Goal: Task Accomplishment & Management: Complete application form

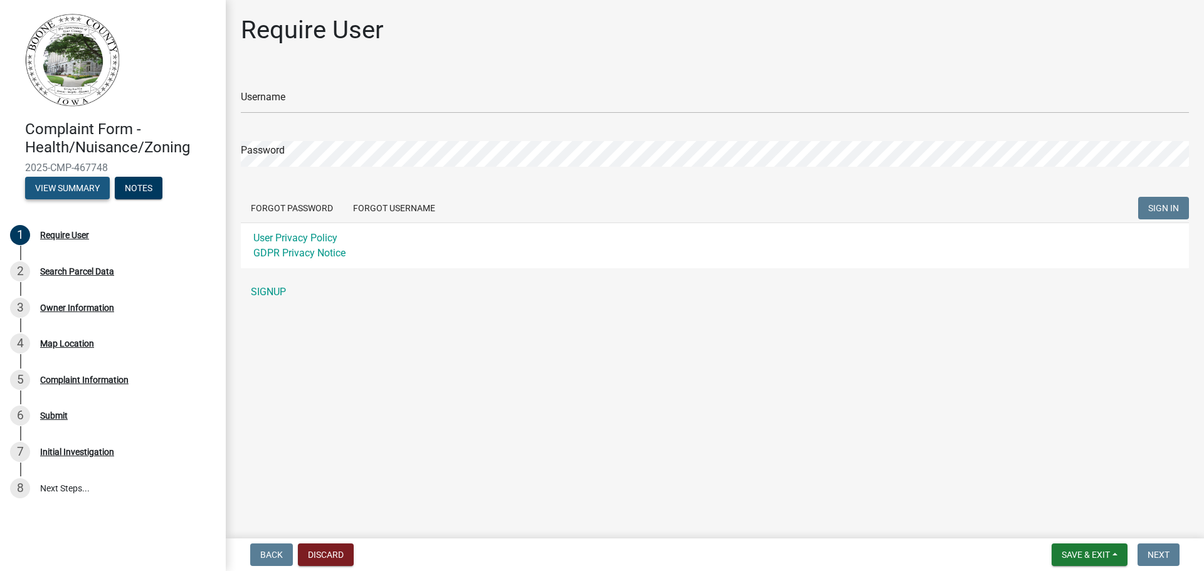
click at [75, 191] on button "View Summary" at bounding box center [67, 188] width 85 height 23
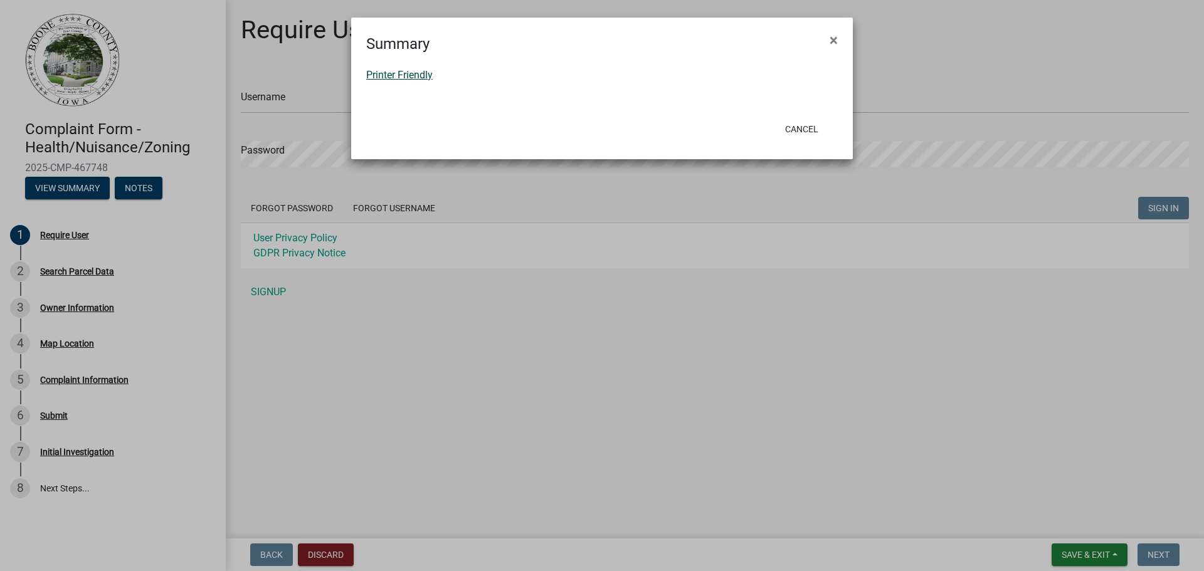
click at [418, 76] on link "Printer Friendly" at bounding box center [399, 75] width 66 height 12
click at [835, 41] on span "×" at bounding box center [834, 40] width 8 height 18
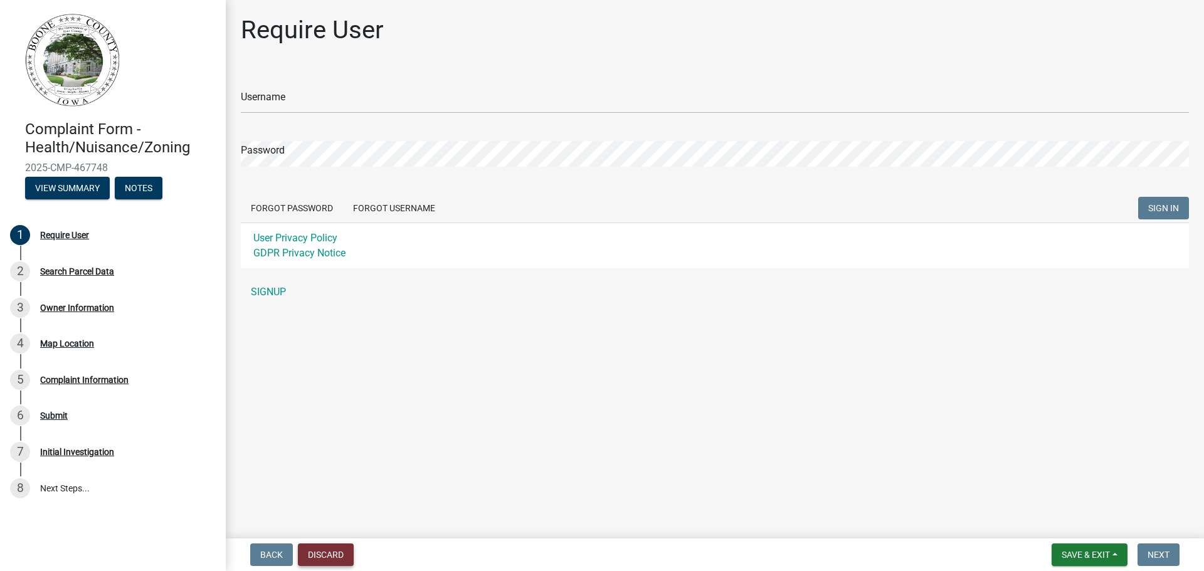
click at [335, 555] on button "Discard" at bounding box center [326, 555] width 56 height 23
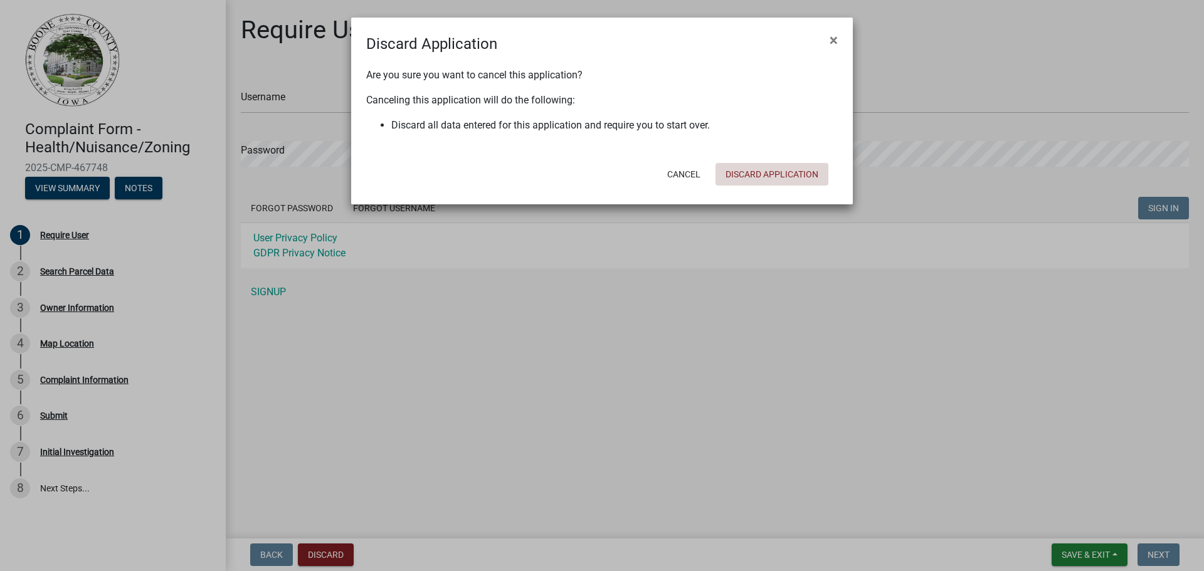
click at [769, 172] on button "Discard Application" at bounding box center [771, 174] width 113 height 23
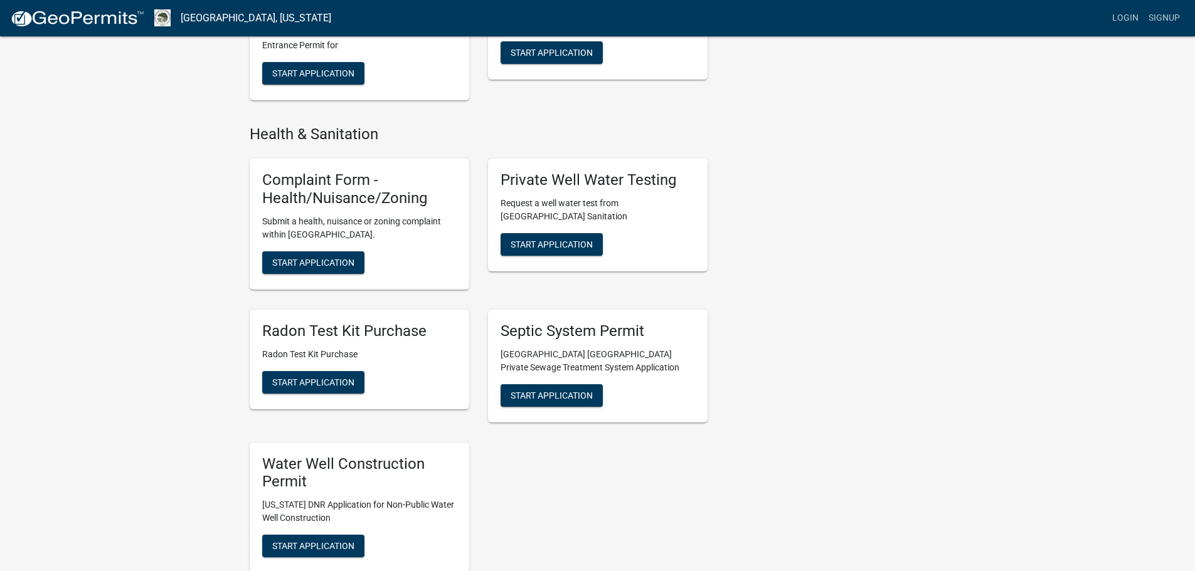
scroll to position [1254, 0]
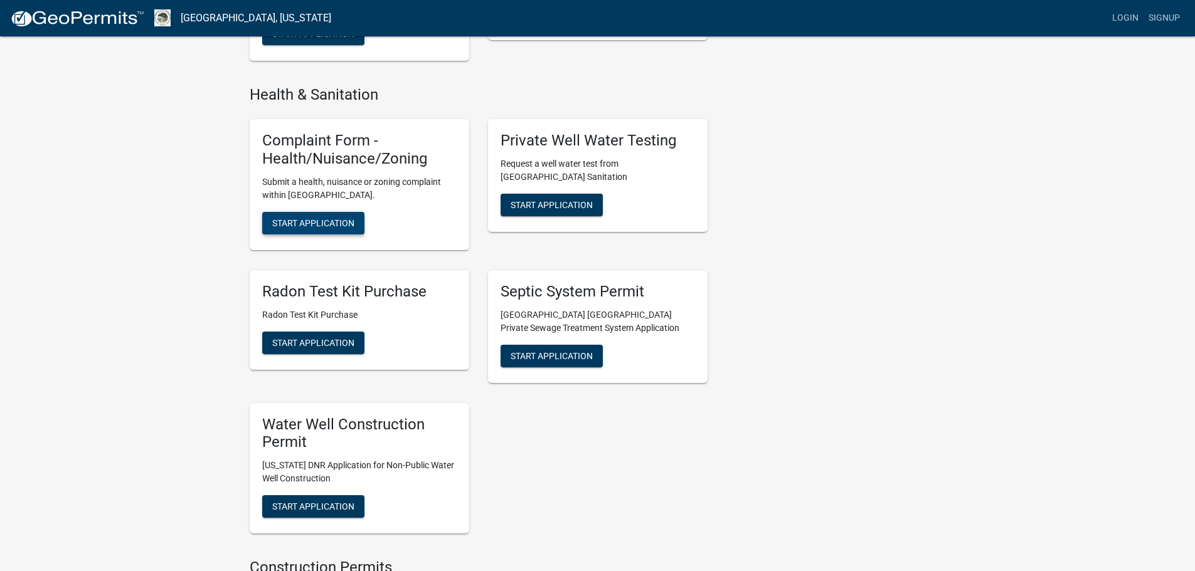
click at [310, 218] on span "Start Application" at bounding box center [313, 223] width 82 height 10
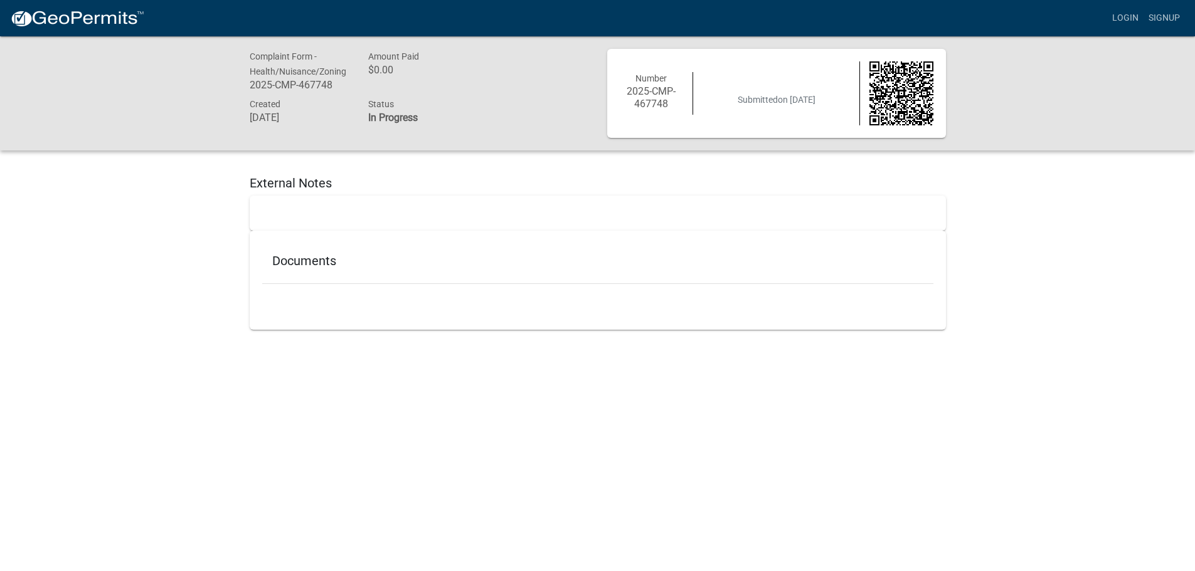
click at [660, 87] on h6 "2025-CMP-467748" at bounding box center [652, 97] width 64 height 24
click at [799, 100] on span "Submitted on [DATE]" at bounding box center [776, 100] width 78 height 10
click at [368, 115] on strong "In Progress" at bounding box center [393, 118] width 50 height 12
click at [278, 102] on span "Created" at bounding box center [265, 104] width 31 height 10
click at [305, 61] on span "Complaint Form - Health/Nuisance/Zoning" at bounding box center [298, 63] width 97 height 25
